Goal: Transaction & Acquisition: Purchase product/service

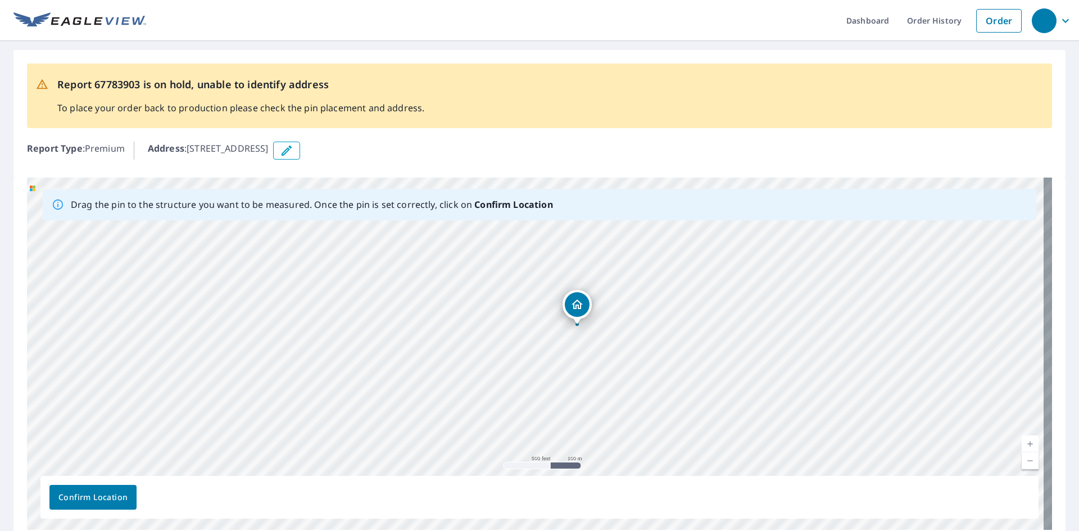
drag, startPoint x: 481, startPoint y: 390, endPoint x: 550, endPoint y: 343, distance: 83.2
click at [550, 343] on div "[STREET_ADDRESS]" at bounding box center [539, 354] width 1025 height 352
drag, startPoint x: 549, startPoint y: 334, endPoint x: 525, endPoint y: 474, distance: 141.9
click at [530, 497] on div "Drag the pin to the structure you want to be measured. Once the pin is set corr…" at bounding box center [539, 354] width 1025 height 352
drag, startPoint x: 531, startPoint y: 396, endPoint x: 542, endPoint y: 487, distance: 91.7
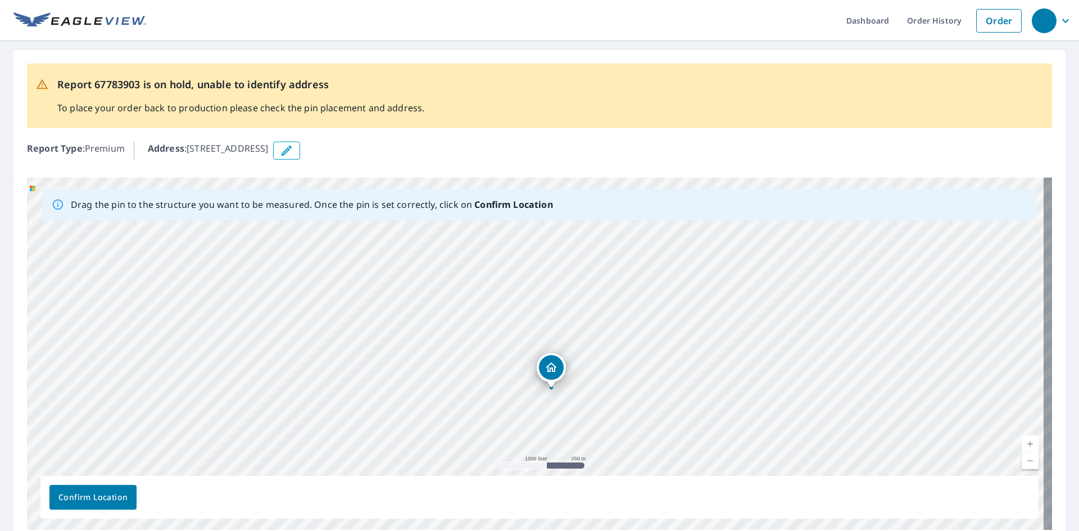
click at [542, 487] on div "Drag the pin to the structure you want to be measured. Once the pin is set corr…" at bounding box center [539, 354] width 1025 height 352
click at [542, 433] on div "14501 County Road 52 Burlington, CO 80807" at bounding box center [539, 354] width 1025 height 352
drag, startPoint x: 591, startPoint y: 333, endPoint x: 595, endPoint y: 436, distance: 102.9
click at [595, 436] on div "14501 County Road 52 Burlington, CO 80807" at bounding box center [539, 354] width 1025 height 352
click at [564, 289] on div "14501 County Road 52 Burlington, CO 80807" at bounding box center [539, 354] width 1025 height 352
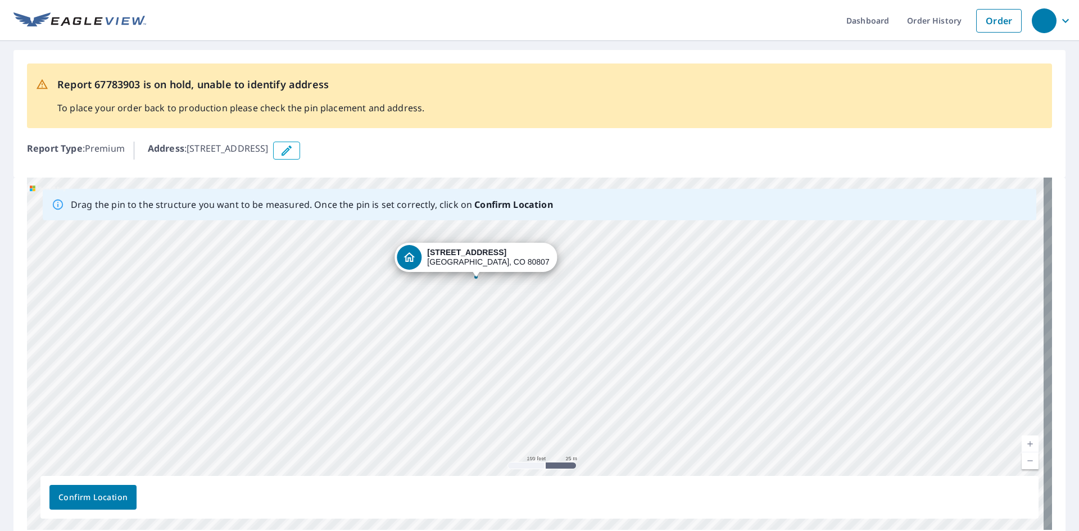
drag, startPoint x: 546, startPoint y: 337, endPoint x: 487, endPoint y: 262, distance: 95.6
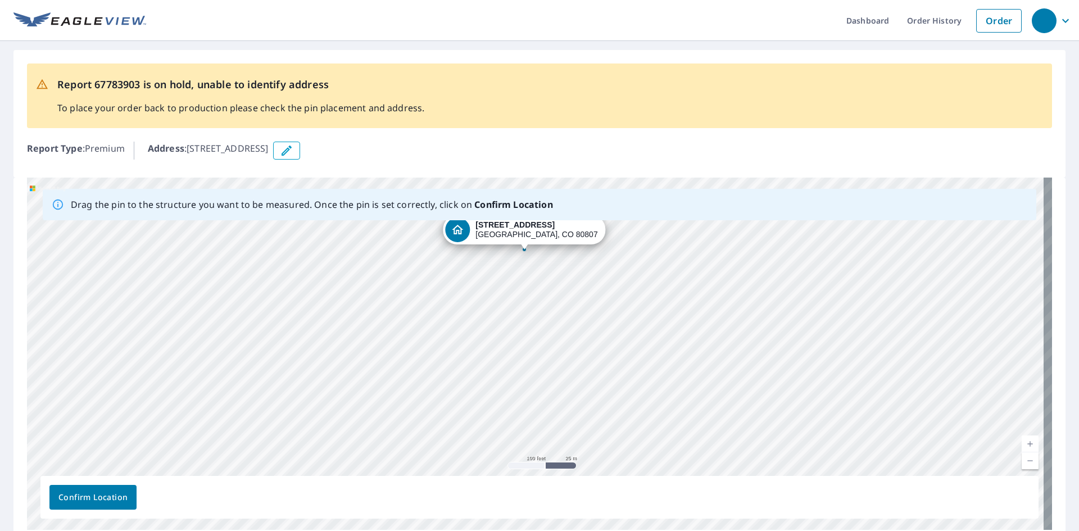
drag, startPoint x: 528, startPoint y: 329, endPoint x: 517, endPoint y: 226, distance: 102.9
click at [517, 226] on div "14501 County Road 52 Burlington, CO 80807" at bounding box center [539, 354] width 1025 height 352
drag, startPoint x: 531, startPoint y: 337, endPoint x: 540, endPoint y: 221, distance: 116.7
click at [540, 220] on div "Drag the pin to the structure you want to be measured. Once the pin is set corr…" at bounding box center [539, 354] width 1025 height 352
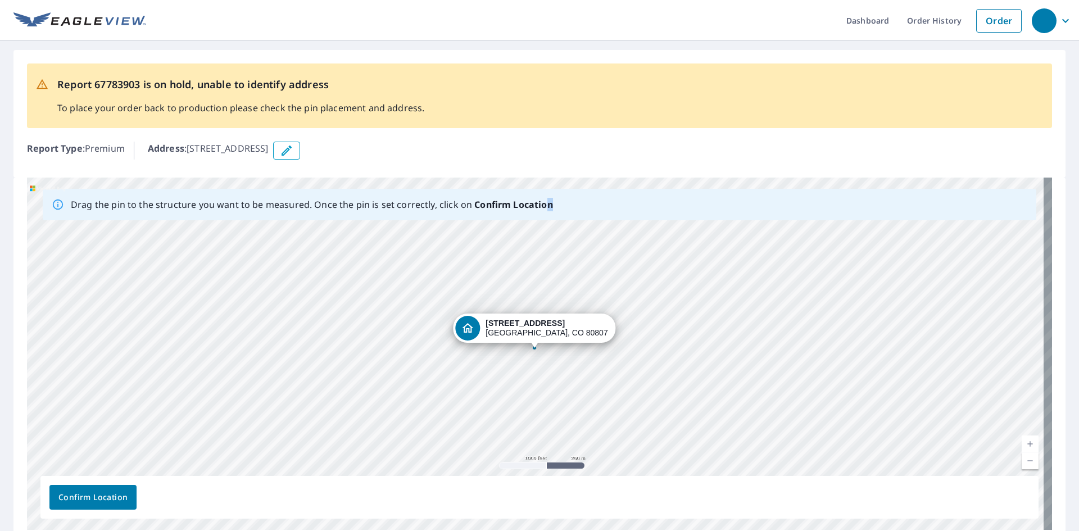
drag, startPoint x: 537, startPoint y: 272, endPoint x: 545, endPoint y: 335, distance: 63.4
click at [537, 350] on div "14501 County Road 52 Burlington, CO 80807" at bounding box center [539, 354] width 1025 height 352
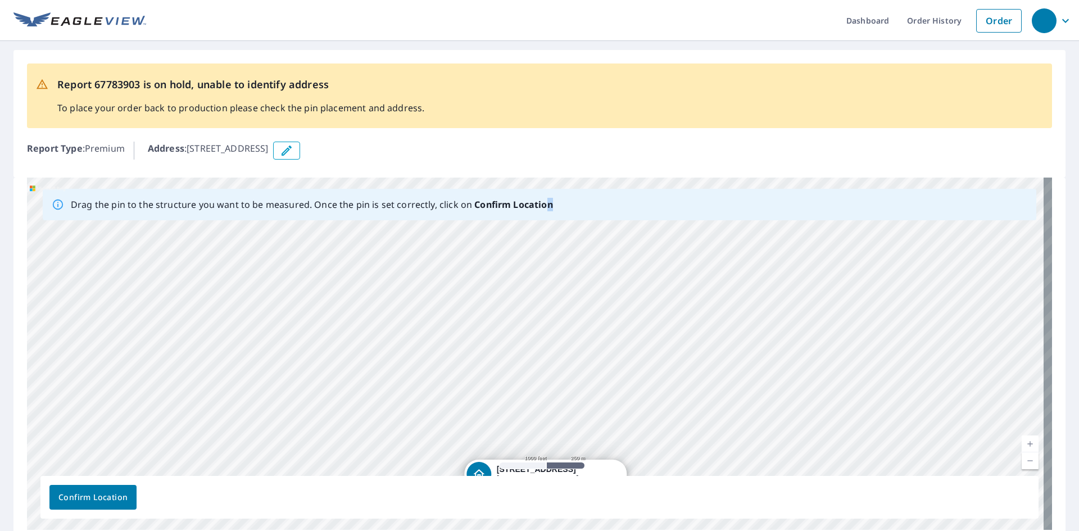
click at [547, 405] on div "14501 County Road 52 Burlington, CO 80807" at bounding box center [539, 354] width 1025 height 352
click at [542, 282] on div "14501 County Road 52 Burlington, CO 80807" at bounding box center [539, 354] width 1025 height 352
click at [543, 285] on div "14501 County Road 52 Burlington, CO 80807" at bounding box center [539, 354] width 1025 height 352
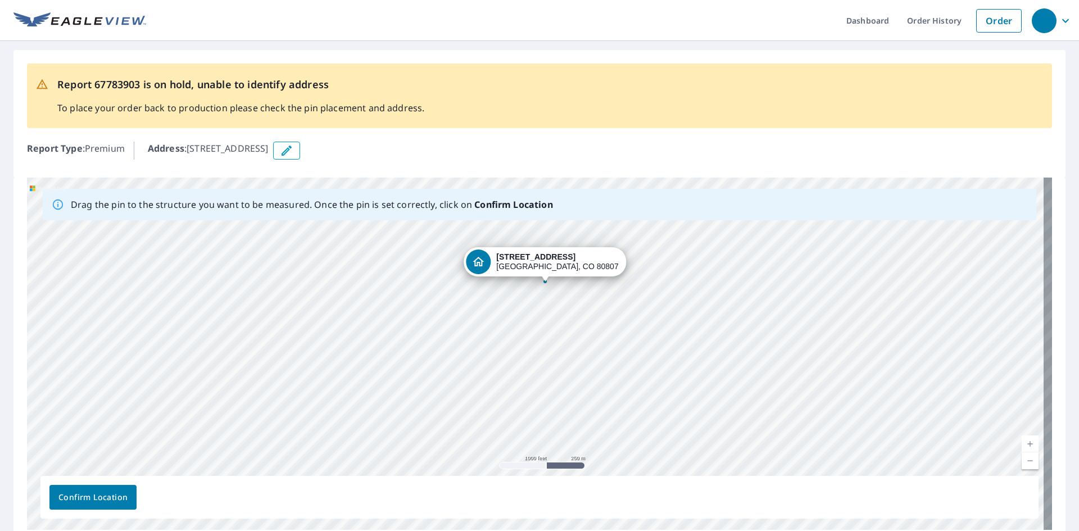
drag, startPoint x: 592, startPoint y: 461, endPoint x: 592, endPoint y: 254, distance: 206.8
click at [592, 254] on div "14501 County Road 52 Burlington, CO 80807" at bounding box center [539, 354] width 1025 height 352
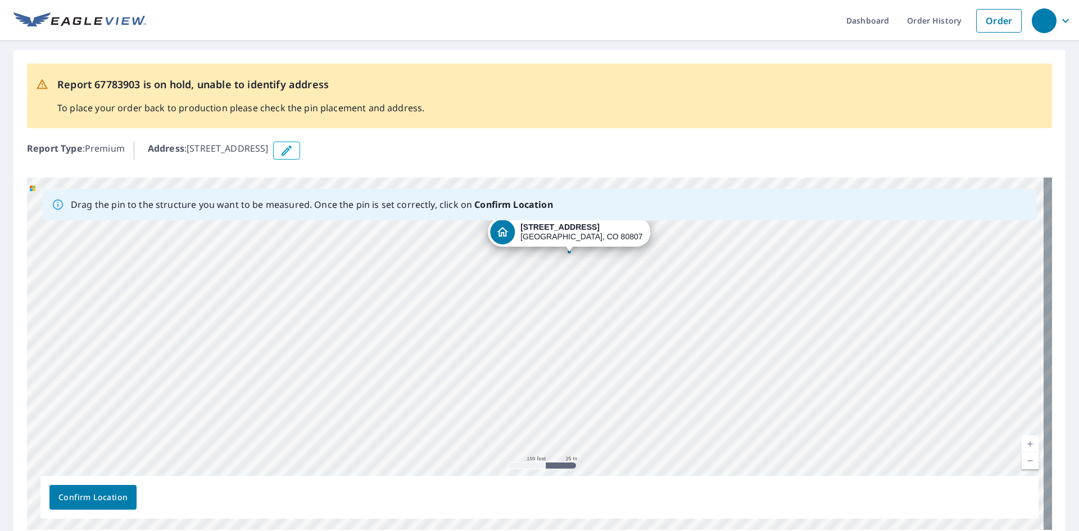
drag, startPoint x: 552, startPoint y: 370, endPoint x: 564, endPoint y: 450, distance: 81.2
click at [560, 522] on div "14501 County Road 52 Burlington, CO 80807" at bounding box center [539, 354] width 1025 height 352
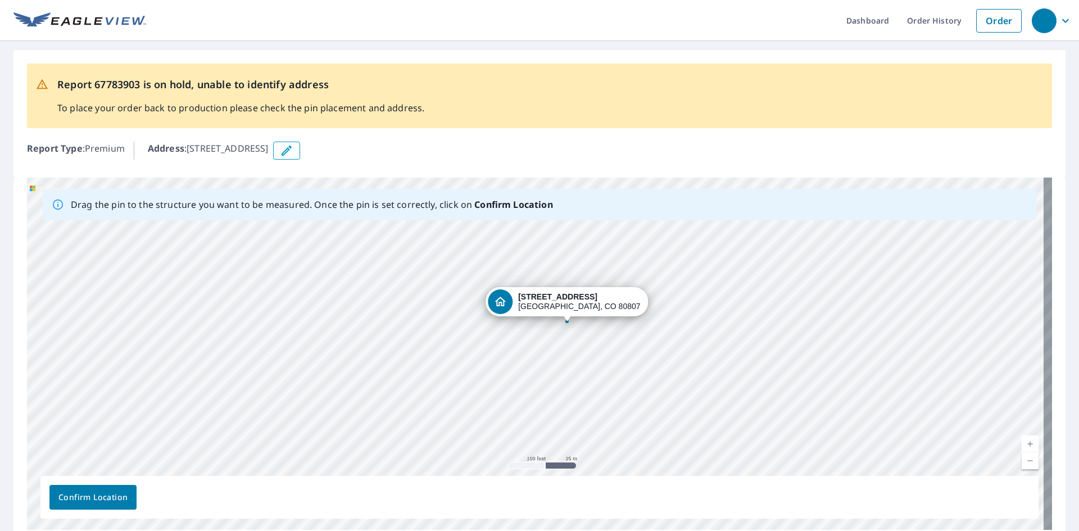
drag, startPoint x: 575, startPoint y: 373, endPoint x: 573, endPoint y: 444, distance: 71.4
click at [573, 444] on div "14501 County Road 52 Burlington, CO 80807" at bounding box center [539, 354] width 1025 height 352
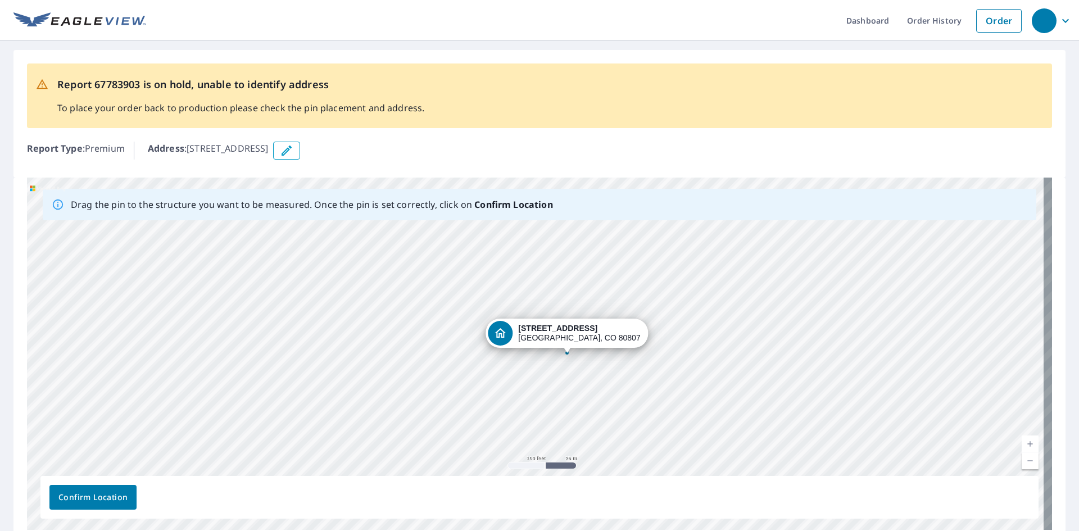
drag, startPoint x: 583, startPoint y: 306, endPoint x: 583, endPoint y: 337, distance: 31.5
click at [583, 337] on div "14501 County Road 52 Burlington, CO 80807" at bounding box center [539, 354] width 1025 height 352
click at [115, 501] on span "Confirm Location" at bounding box center [92, 498] width 69 height 14
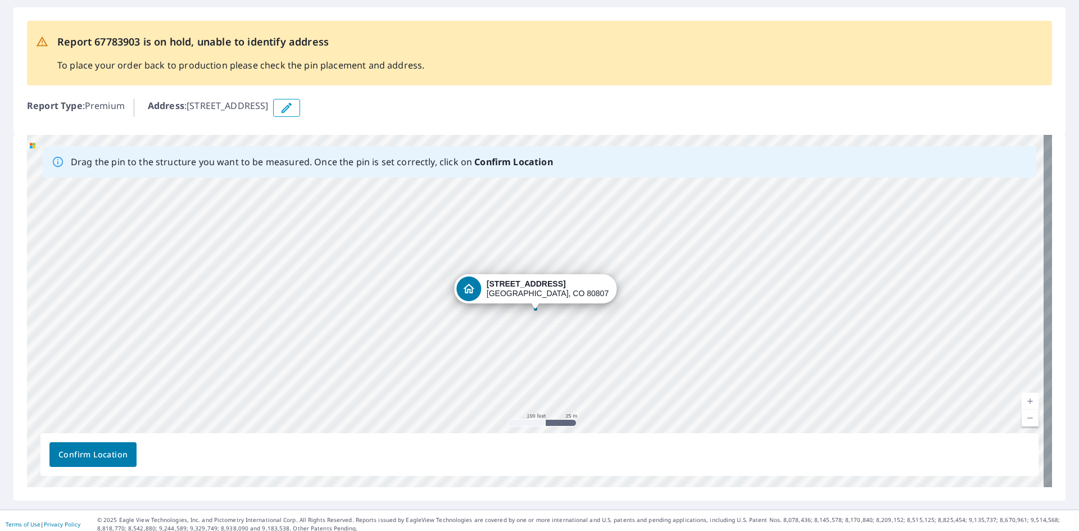
scroll to position [79, 0]
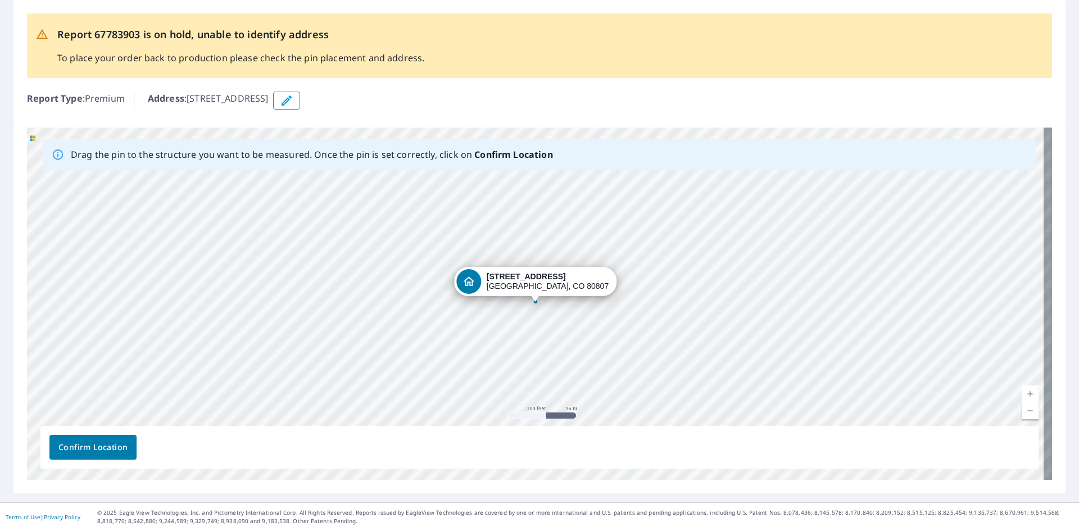
click at [91, 447] on span "Confirm Location" at bounding box center [92, 448] width 69 height 14
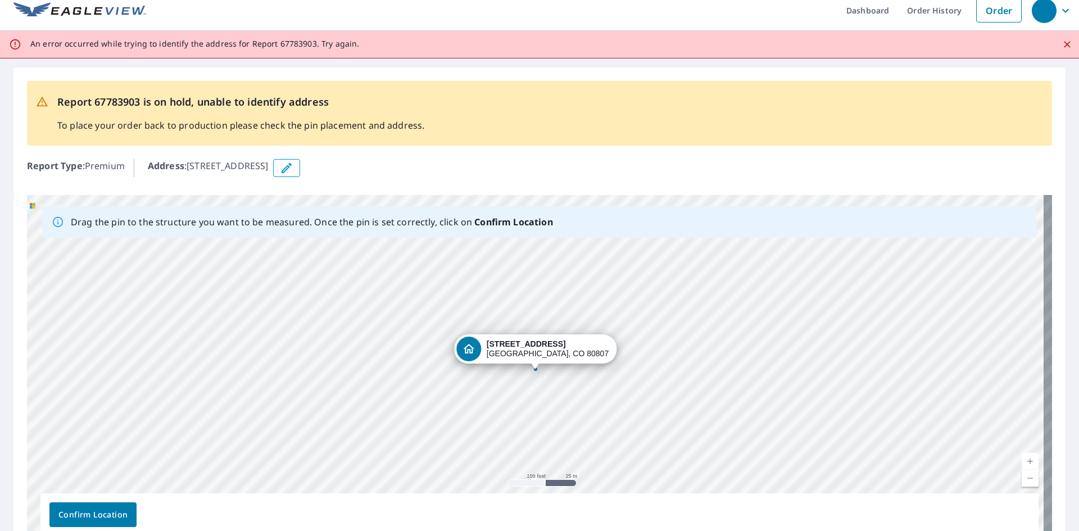
scroll to position [0, 0]
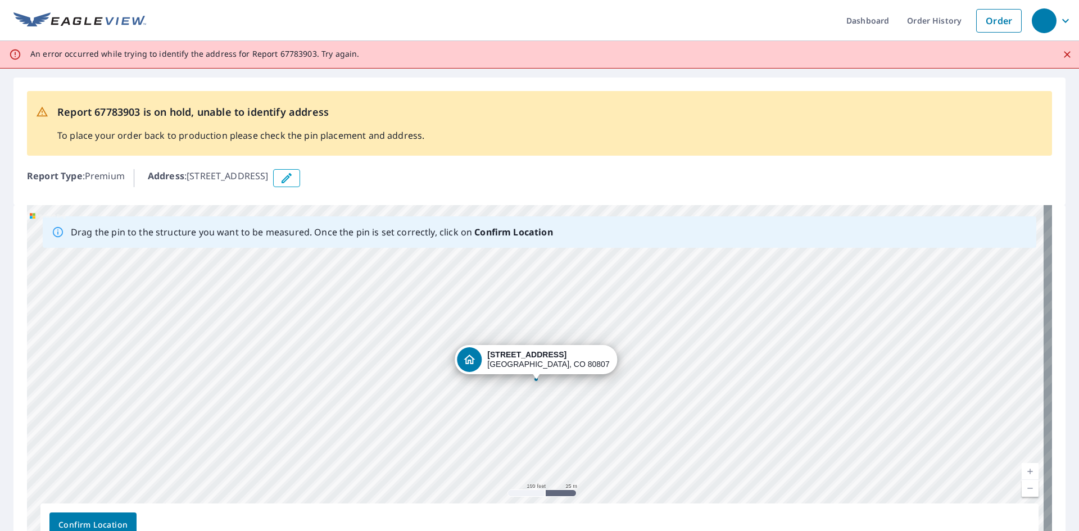
click at [532, 356] on div "14501 County Road 52 Burlington, CO 80807" at bounding box center [539, 381] width 1025 height 352
click at [536, 357] on div "14501 County Road 52 Burlington, CO 80807" at bounding box center [539, 381] width 1025 height 352
click at [977, 21] on link "Order" at bounding box center [999, 21] width 46 height 24
